Goal: Task Accomplishment & Management: Use online tool/utility

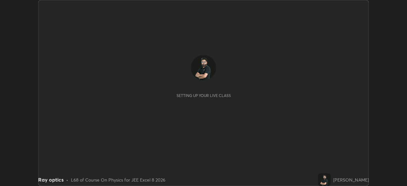
scroll to position [186, 407]
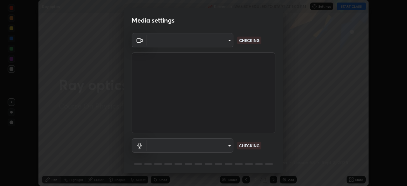
type input "150ce54b6659d6facffdc1d488e586a8afcf012d443804c7c5fd1c8fc4ffae65"
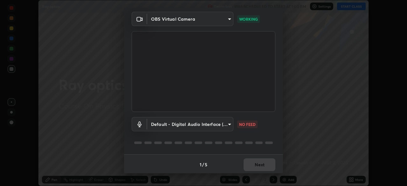
scroll to position [23, 0]
click at [228, 124] on body "Erase all Ray optics Recording WAS SCHEDULED TO START AT 1:00 PM Settings START…" at bounding box center [203, 93] width 407 height 186
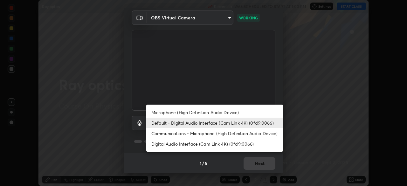
click at [229, 116] on li "Microphone (High Definition Audio Device)" at bounding box center [214, 112] width 137 height 11
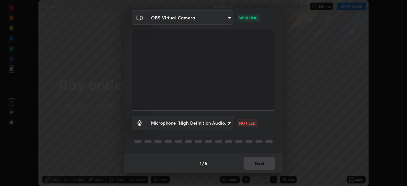
click at [229, 124] on body "Erase all Ray optics Recording WAS SCHEDULED TO START AT 1:00 PM Settings START…" at bounding box center [203, 93] width 407 height 186
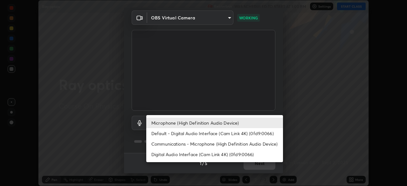
click at [234, 135] on li "Default - Digital Audio Interface (Cam Link 4K) (0fd9:0066)" at bounding box center [214, 133] width 137 height 11
type input "default"
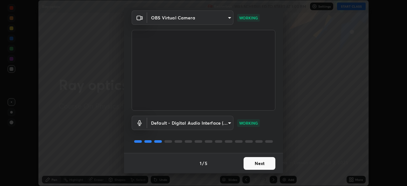
click at [259, 165] on button "Next" at bounding box center [260, 163] width 32 height 13
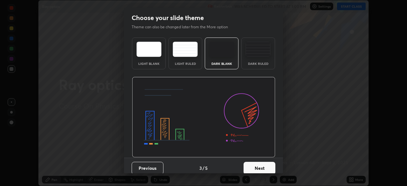
click at [264, 165] on button "Next" at bounding box center [260, 168] width 32 height 13
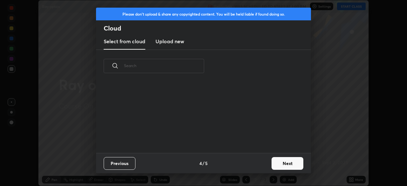
click at [265, 166] on div "Previous 4 / 5 Next" at bounding box center [203, 163] width 215 height 20
click at [266, 163] on div "Previous 4 / 5 Next" at bounding box center [203, 163] width 215 height 20
click at [286, 165] on button "Next" at bounding box center [288, 163] width 32 height 13
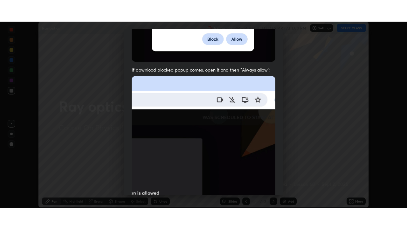
scroll to position [152, 0]
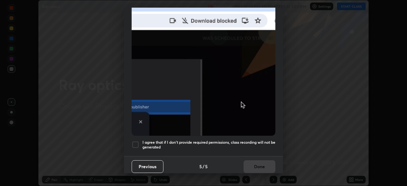
click at [133, 142] on div at bounding box center [136, 145] width 8 height 8
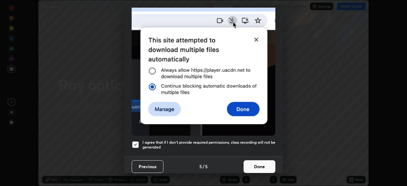
click at [255, 163] on button "Done" at bounding box center [260, 166] width 32 height 13
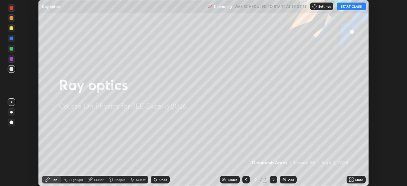
click at [347, 7] on button "START CLASS" at bounding box center [351, 7] width 29 height 8
click at [356, 183] on div "More" at bounding box center [356, 180] width 19 height 8
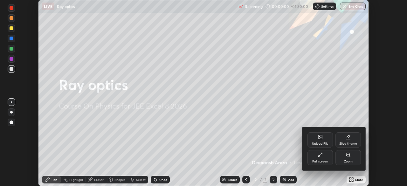
click at [322, 159] on div "Full screen" at bounding box center [320, 157] width 25 height 15
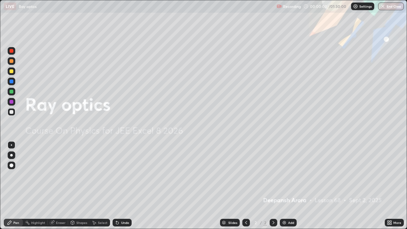
scroll to position [229, 407]
click at [295, 186] on div "Add" at bounding box center [288, 223] width 17 height 8
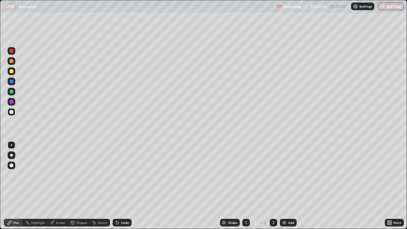
click at [12, 64] on div at bounding box center [12, 61] width 8 height 8
click at [13, 113] on div at bounding box center [12, 112] width 4 height 4
click at [13, 92] on div at bounding box center [12, 92] width 4 height 4
click at [12, 103] on div at bounding box center [12, 102] width 4 height 4
click at [127, 186] on div "Undo" at bounding box center [125, 222] width 8 height 3
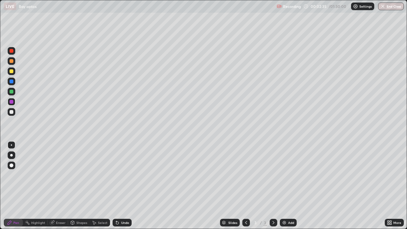
click at [128, 186] on div "Undo" at bounding box center [125, 222] width 8 height 3
click at [126, 186] on div "Undo" at bounding box center [125, 222] width 8 height 3
click at [79, 186] on div "Shapes" at bounding box center [81, 222] width 11 height 3
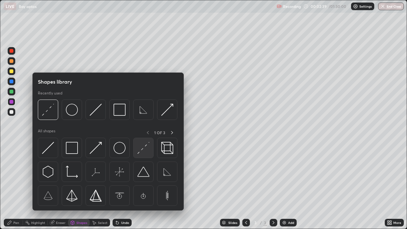
click at [145, 149] on img at bounding box center [144, 148] width 12 height 12
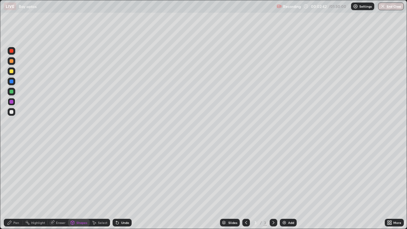
click at [15, 72] on div at bounding box center [12, 71] width 8 height 8
click at [15, 186] on div "Pen" at bounding box center [16, 222] width 6 height 3
click at [12, 89] on div at bounding box center [12, 92] width 8 height 8
click at [12, 72] on div at bounding box center [12, 71] width 4 height 4
click at [12, 83] on div at bounding box center [12, 82] width 4 height 4
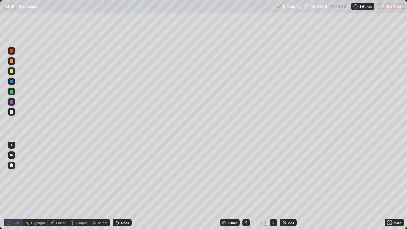
click at [12, 102] on div at bounding box center [12, 102] width 4 height 4
click at [12, 112] on div at bounding box center [12, 112] width 4 height 4
click at [290, 186] on div "Add" at bounding box center [291, 222] width 6 height 3
click at [14, 73] on div at bounding box center [12, 71] width 8 height 8
click at [12, 112] on div at bounding box center [12, 112] width 4 height 4
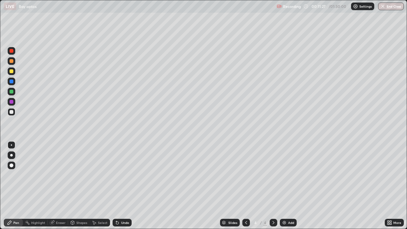
click at [38, 186] on div "Highlight" at bounding box center [38, 222] width 14 height 3
click at [11, 81] on div at bounding box center [12, 82] width 4 height 4
click at [12, 61] on div at bounding box center [12, 61] width 4 height 4
click at [11, 186] on icon at bounding box center [12, 203] width 4 height 0
click at [12, 72] on div at bounding box center [12, 71] width 4 height 4
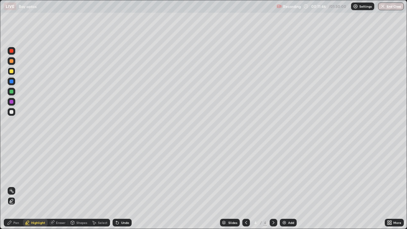
click at [11, 83] on div at bounding box center [12, 82] width 4 height 4
click at [12, 93] on div at bounding box center [12, 92] width 4 height 4
click at [12, 71] on div at bounding box center [12, 71] width 4 height 4
click at [13, 101] on div at bounding box center [12, 102] width 4 height 4
click at [14, 186] on div "Pen" at bounding box center [16, 222] width 6 height 3
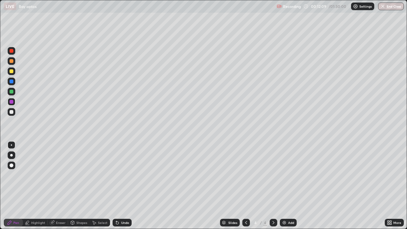
click at [12, 111] on div at bounding box center [12, 112] width 4 height 4
click at [15, 92] on div at bounding box center [12, 92] width 8 height 8
click at [13, 72] on div at bounding box center [12, 71] width 4 height 4
click at [14, 65] on div at bounding box center [12, 61] width 8 height 10
click at [7, 68] on div at bounding box center [11, 71] width 10 height 10
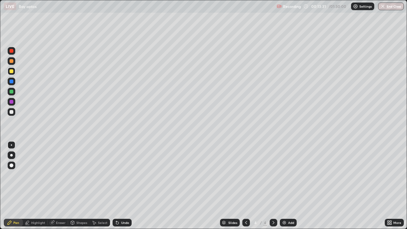
click at [13, 113] on div at bounding box center [12, 112] width 4 height 4
click at [39, 186] on div "Highlight" at bounding box center [38, 222] width 14 height 3
click at [11, 186] on icon at bounding box center [12, 203] width 4 height 0
click at [12, 102] on div at bounding box center [12, 102] width 4 height 4
click at [12, 92] on div at bounding box center [12, 92] width 4 height 4
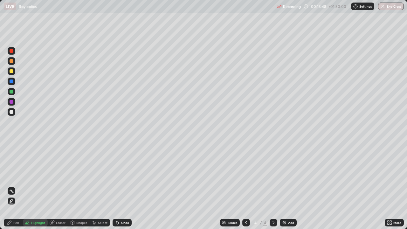
click at [18, 186] on div "Pen" at bounding box center [16, 222] width 6 height 3
click at [13, 112] on div at bounding box center [12, 112] width 4 height 4
click at [294, 186] on div "Add" at bounding box center [288, 223] width 17 height 8
click at [14, 72] on div at bounding box center [12, 71] width 8 height 8
click at [125, 186] on div "Undo" at bounding box center [125, 222] width 8 height 3
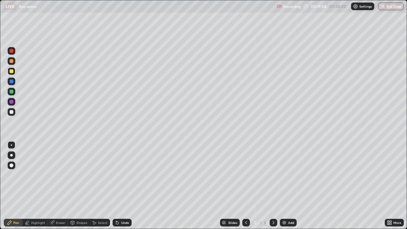
click at [126, 186] on div "Undo" at bounding box center [125, 222] width 8 height 3
click at [116, 186] on icon at bounding box center [116, 221] width 1 height 1
click at [14, 82] on div at bounding box center [12, 82] width 8 height 8
click at [14, 61] on div at bounding box center [12, 61] width 8 height 8
click at [39, 186] on div "Highlight" at bounding box center [38, 222] width 14 height 3
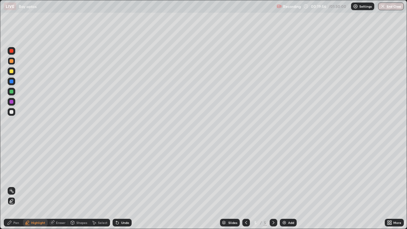
click at [11, 186] on icon at bounding box center [11, 201] width 5 height 5
click at [12, 102] on div at bounding box center [12, 102] width 4 height 4
click at [17, 186] on div "Pen" at bounding box center [13, 223] width 19 height 8
click at [13, 113] on div at bounding box center [12, 112] width 4 height 4
click at [84, 186] on div "Shapes" at bounding box center [81, 222] width 11 height 3
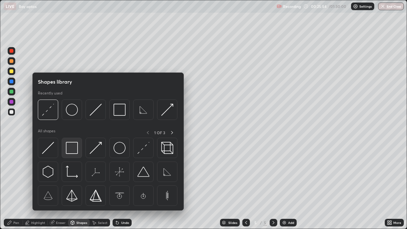
click at [77, 150] on img at bounding box center [72, 148] width 12 height 12
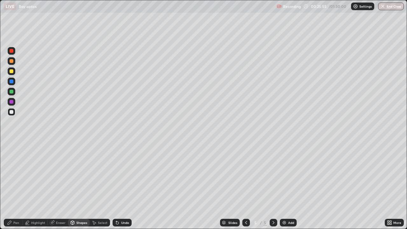
click at [13, 63] on div at bounding box center [12, 61] width 8 height 8
click at [83, 186] on div "Shapes" at bounding box center [81, 222] width 11 height 3
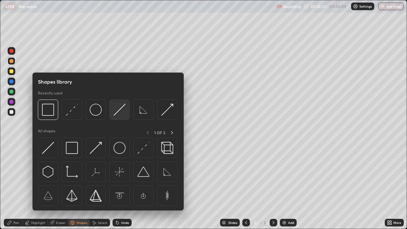
click at [124, 110] on img at bounding box center [120, 110] width 12 height 12
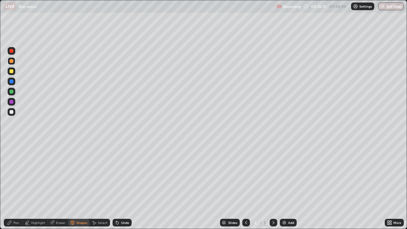
click at [15, 91] on div at bounding box center [12, 92] width 8 height 8
click at [127, 186] on div "Undo" at bounding box center [125, 222] width 8 height 3
click at [15, 186] on div "Pen" at bounding box center [16, 222] width 6 height 3
click at [294, 186] on div "Add" at bounding box center [291, 222] width 6 height 3
click at [12, 71] on div at bounding box center [12, 71] width 4 height 4
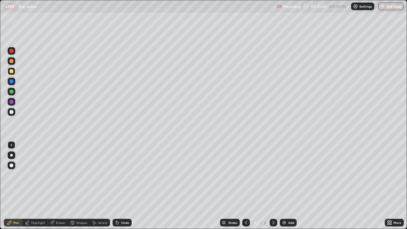
click at [129, 186] on div "Undo" at bounding box center [122, 223] width 19 height 8
click at [11, 91] on div at bounding box center [12, 92] width 4 height 4
click at [12, 71] on div at bounding box center [12, 71] width 4 height 4
click at [14, 91] on div at bounding box center [12, 92] width 8 height 8
click at [9, 74] on div at bounding box center [12, 71] width 8 height 8
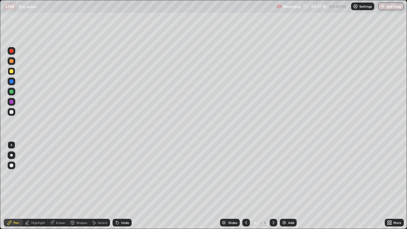
click at [14, 92] on div at bounding box center [12, 92] width 8 height 8
click at [12, 71] on div at bounding box center [12, 71] width 4 height 4
click at [394, 5] on button "End Class" at bounding box center [391, 7] width 26 height 8
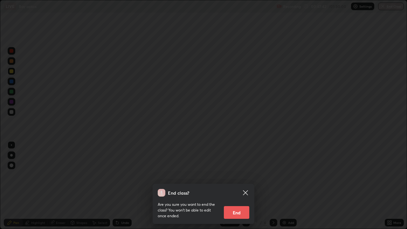
click at [246, 186] on button "End" at bounding box center [236, 212] width 25 height 13
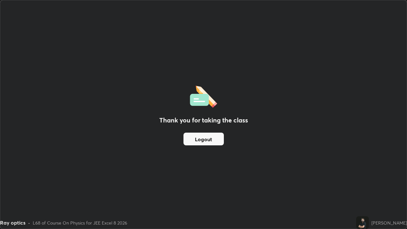
click at [213, 135] on button "Logout" at bounding box center [204, 139] width 40 height 13
